Goal: Task Accomplishment & Management: Complete application form

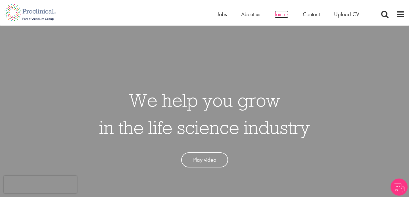
click at [283, 14] on span "Join us" at bounding box center [282, 14] width 14 height 7
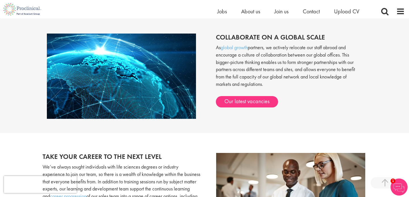
scroll to position [466, 0]
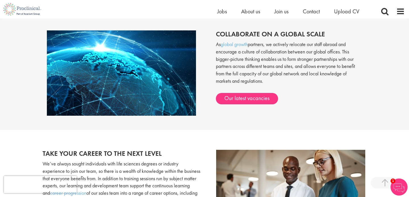
click at [252, 91] on div "Collaborate on a global scale As global growth partners, we actively relocate o…" at bounding box center [286, 65] width 162 height 80
click at [252, 98] on link "Our latest vacancies" at bounding box center [247, 98] width 62 height 11
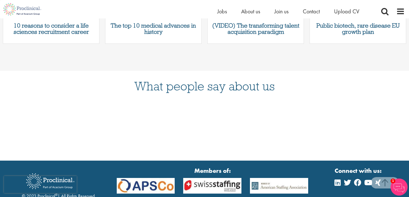
scroll to position [301, 0]
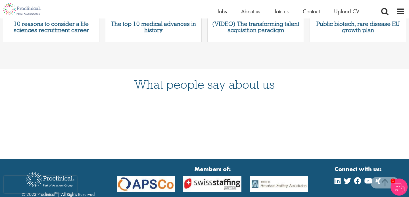
click at [306, 7] on div "Home Jobs About us Join us Contact Upload CV" at bounding box center [202, 9] width 405 height 18
click at [310, 12] on span "Contact" at bounding box center [311, 11] width 17 height 7
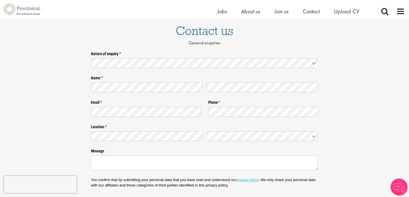
scroll to position [32, 0]
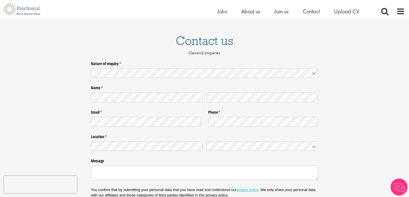
click at [187, 67] on div at bounding box center [204, 72] width 227 height 12
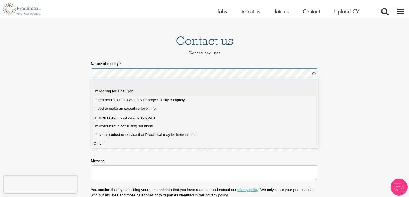
click at [176, 91] on div "I'm looking for a new job" at bounding box center [205, 91] width 222 height 5
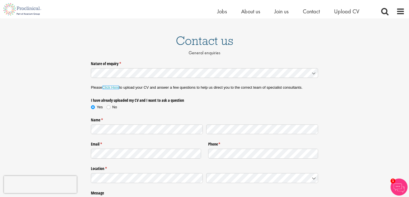
click at [115, 89] on link "Click Here" at bounding box center [110, 87] width 17 height 4
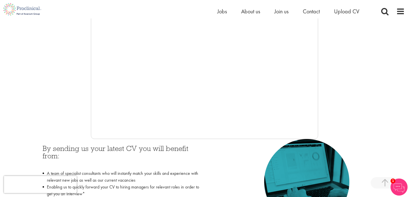
scroll to position [149, 0]
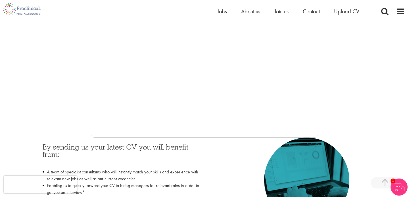
scroll to position [150, 0]
